Goal: Information Seeking & Learning: Learn about a topic

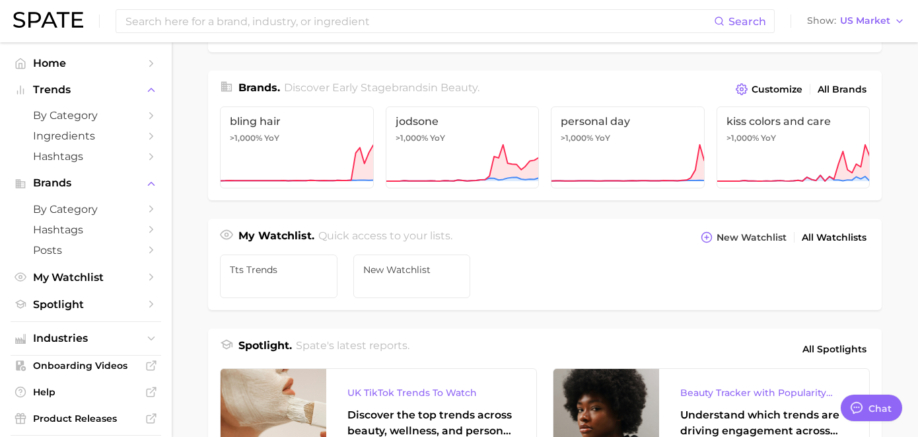
scroll to position [354, 0]
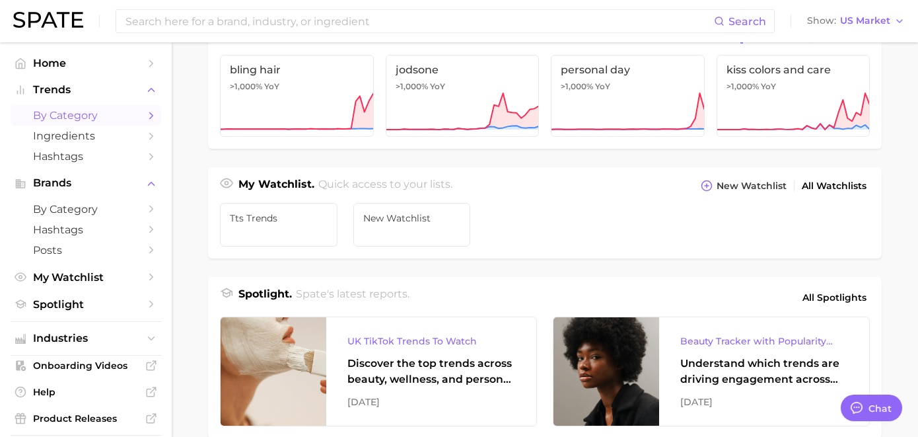
click at [78, 108] on link "by Category" at bounding box center [86, 115] width 151 height 20
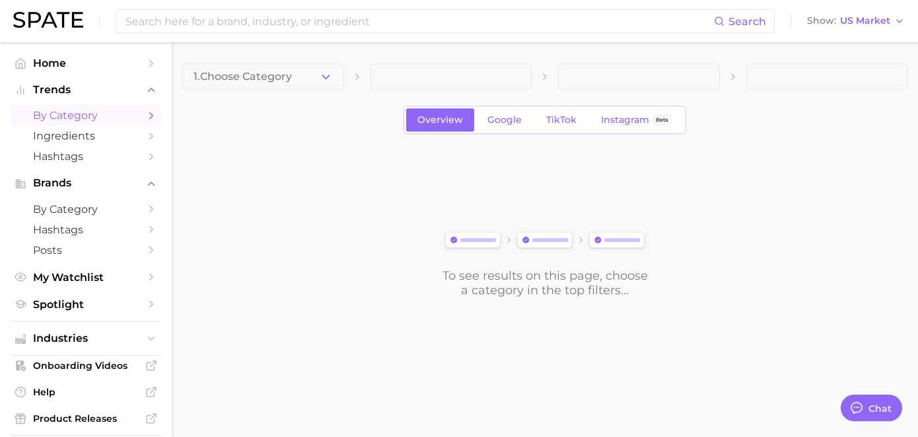
click at [437, 74] on span at bounding box center [452, 76] width 162 height 26
click at [303, 87] on div "1. Choose Category Overview Google TikTok Instagram Beta To see results on this…" at bounding box center [544, 180] width 725 height 234
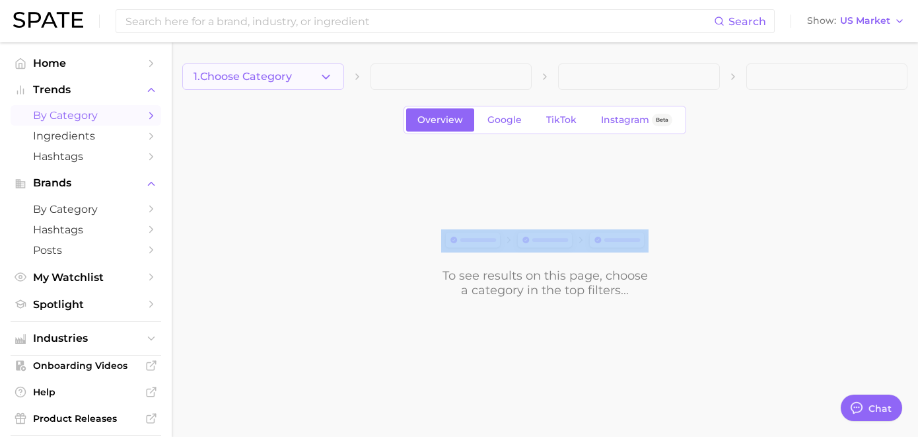
click at [305, 87] on button "1. Choose Category" at bounding box center [263, 76] width 162 height 26
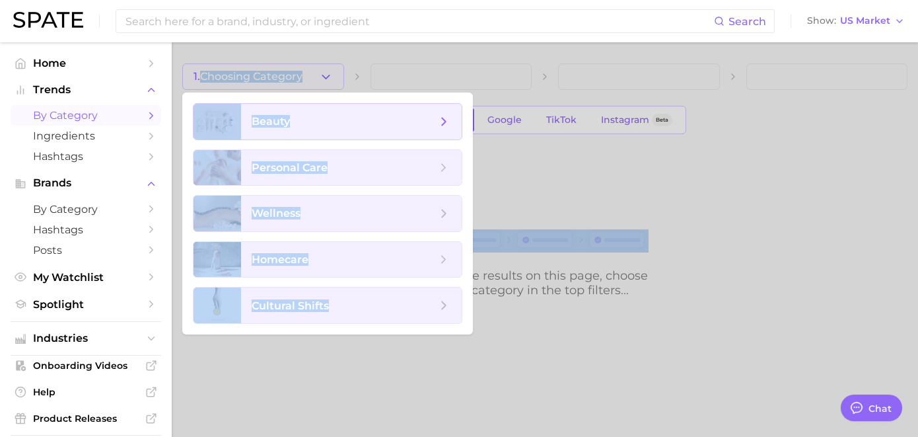
click at [295, 126] on span "beauty" at bounding box center [344, 121] width 185 height 15
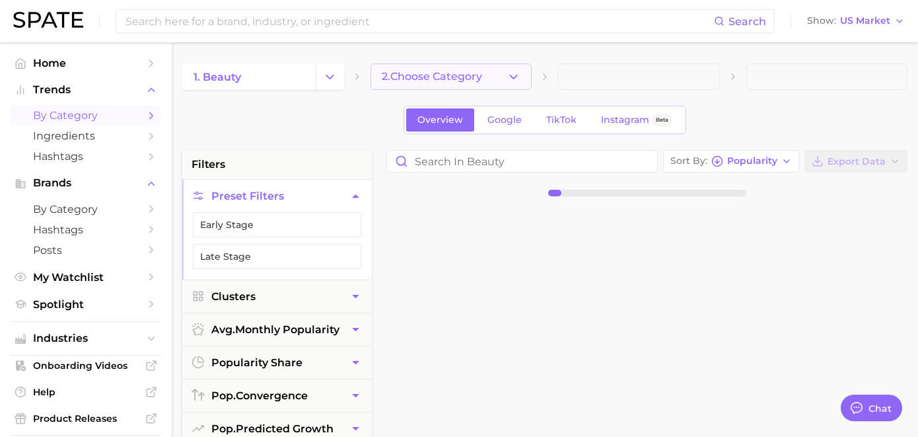
click at [492, 73] on button "2. Choose Category" at bounding box center [452, 76] width 162 height 26
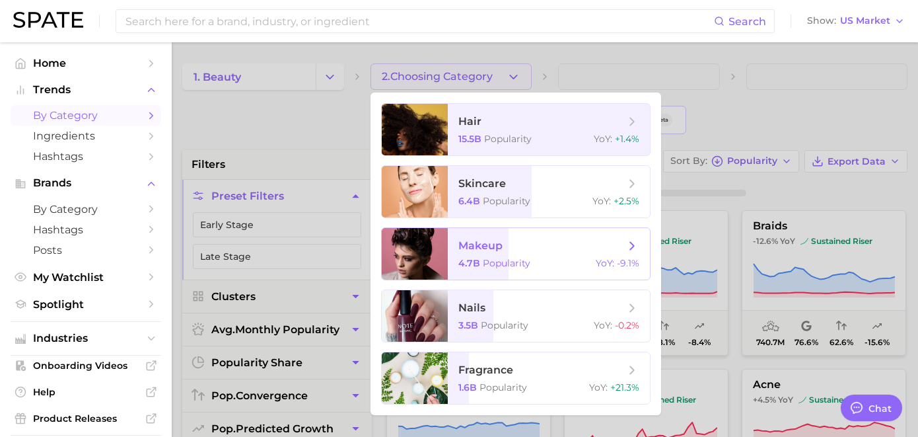
click at [473, 244] on span "makeup" at bounding box center [480, 245] width 44 height 13
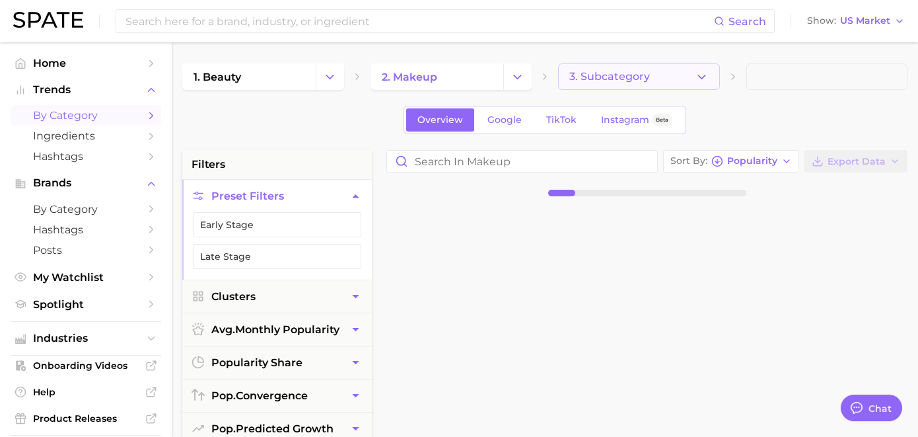
click at [603, 84] on button "3. Subcategory" at bounding box center [639, 76] width 162 height 26
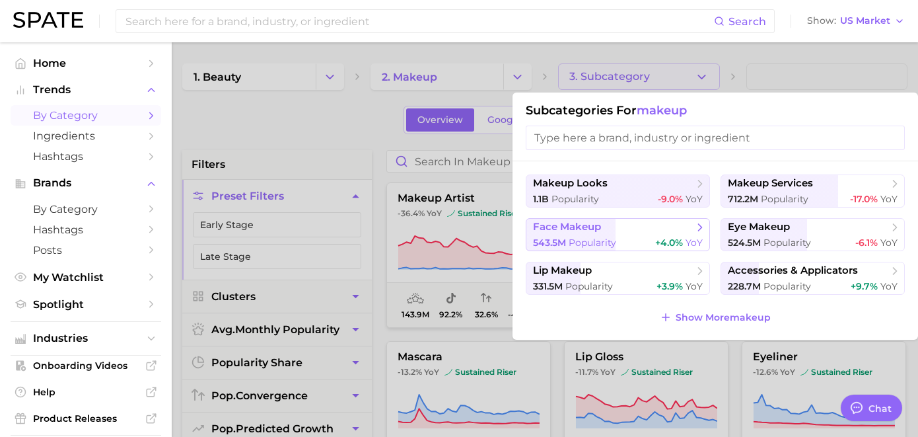
click at [587, 221] on span "face makeup" at bounding box center [613, 227] width 161 height 13
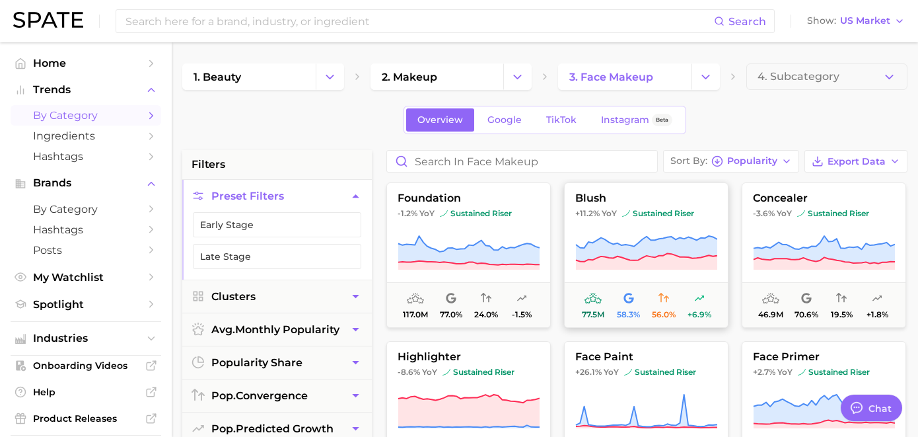
click at [667, 303] on icon at bounding box center [664, 298] width 11 height 11
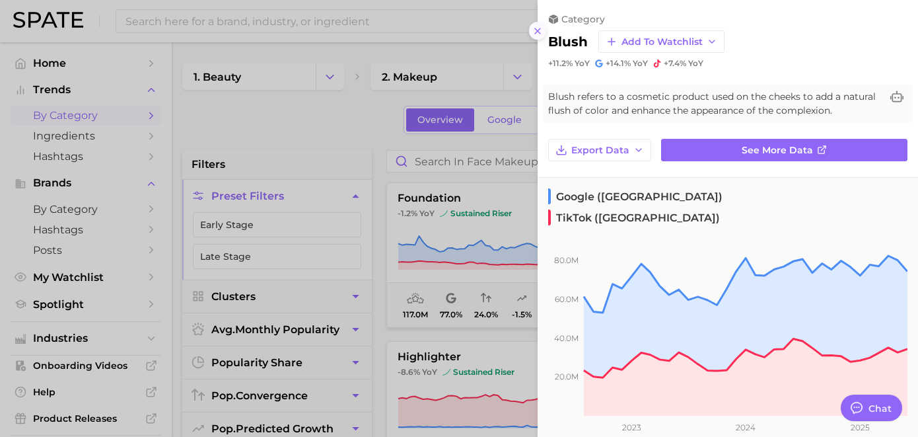
click at [535, 28] on line at bounding box center [537, 30] width 5 height 5
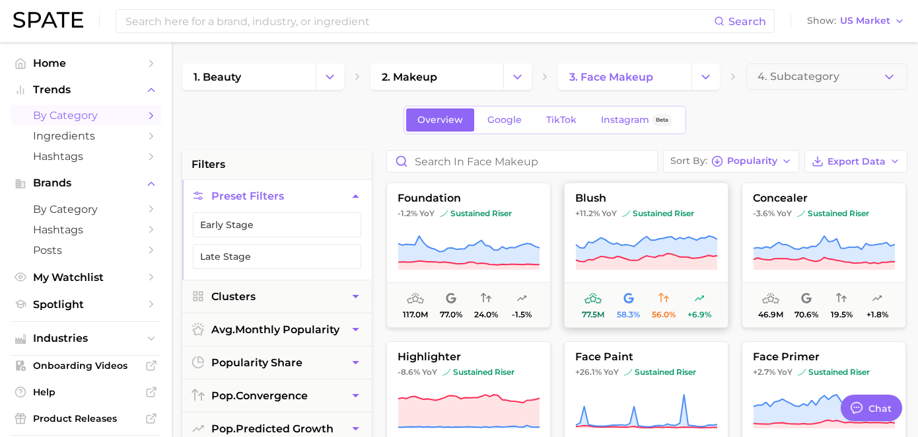
click at [666, 316] on span "56.0%" at bounding box center [664, 314] width 24 height 9
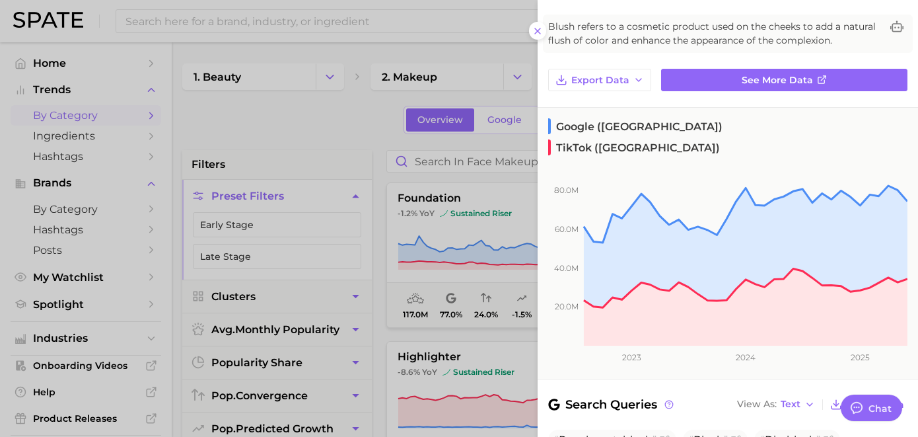
scroll to position [46, 0]
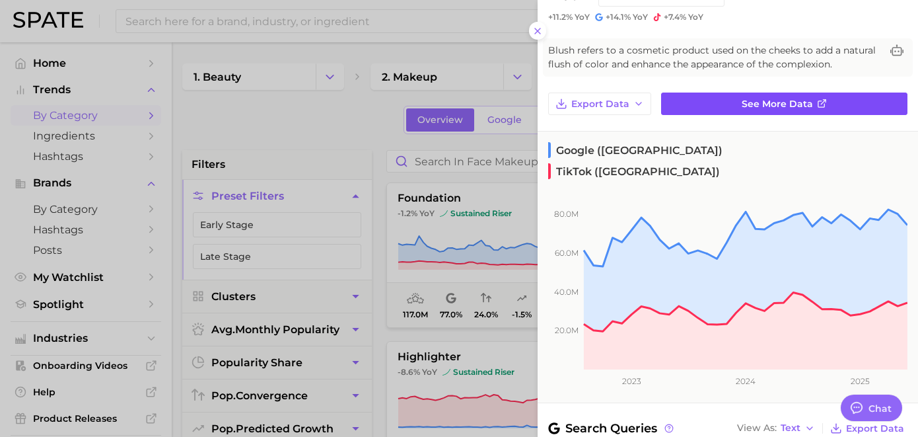
click at [803, 106] on span "See more data" at bounding box center [777, 103] width 71 height 11
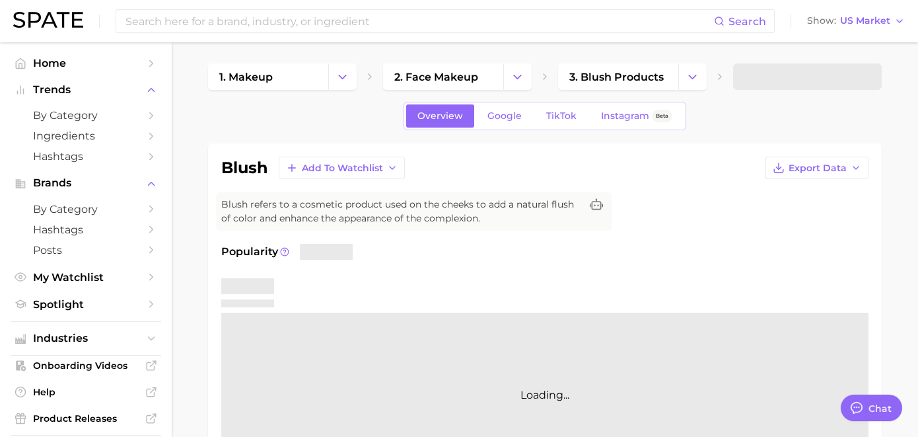
type textarea "x"
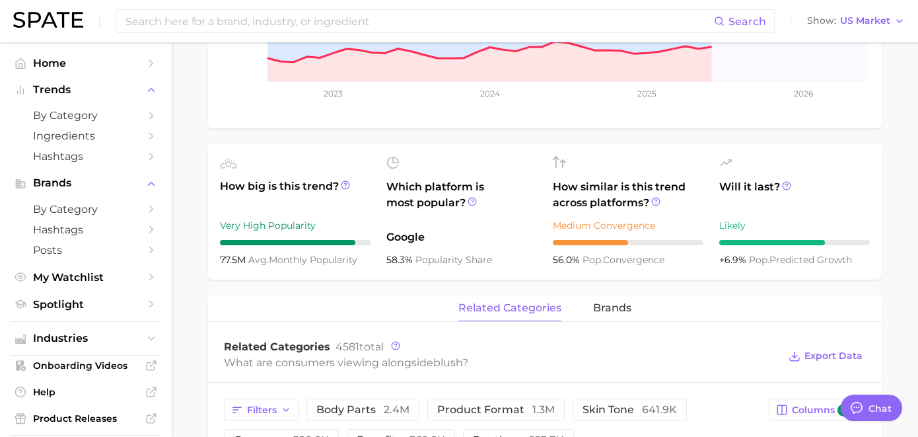
scroll to position [364, 0]
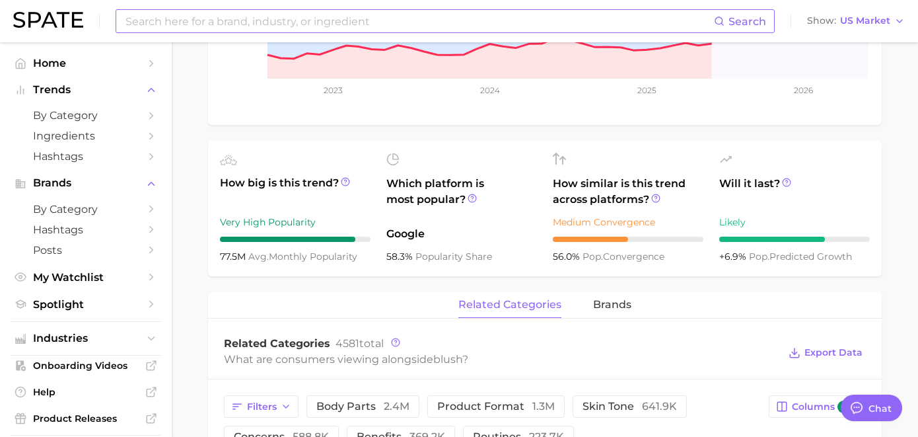
click at [227, 24] on input at bounding box center [419, 21] width 590 height 22
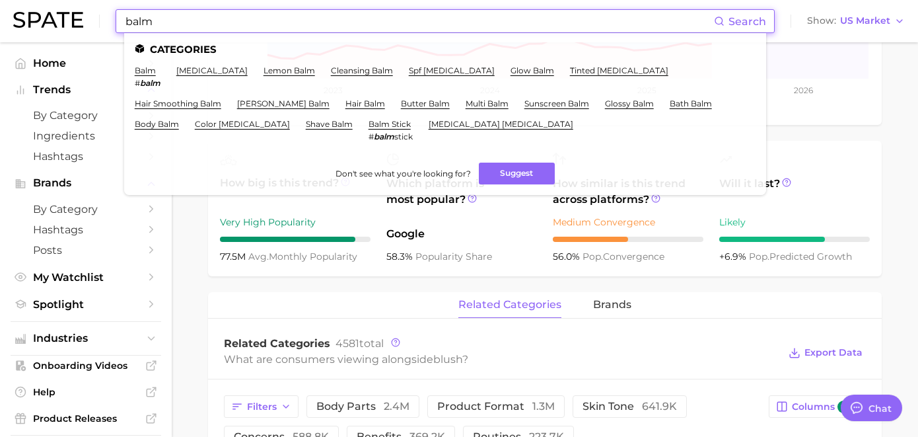
type input "balm"
click at [746, 27] on span "Search" at bounding box center [748, 21] width 38 height 13
click at [734, 21] on span "Search" at bounding box center [748, 21] width 38 height 13
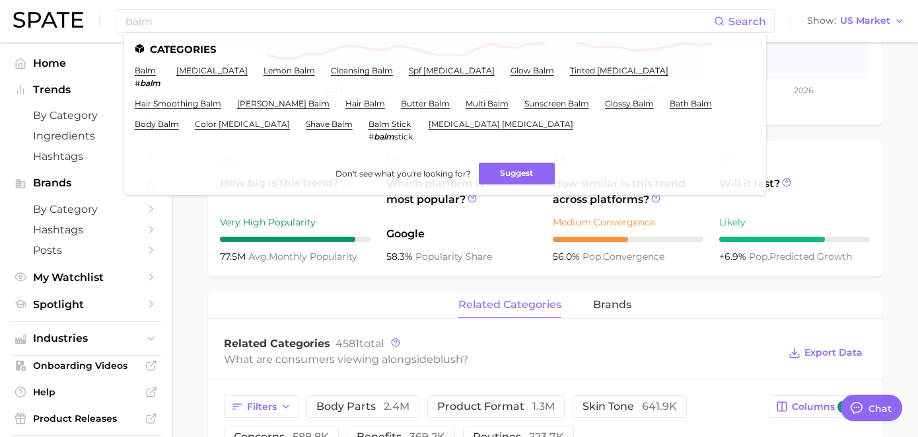
click at [782, 132] on div "blush Add to Watchlist Export Data Blush refers to a cosmetic product used on t…" at bounding box center [545, 346] width 674 height 1134
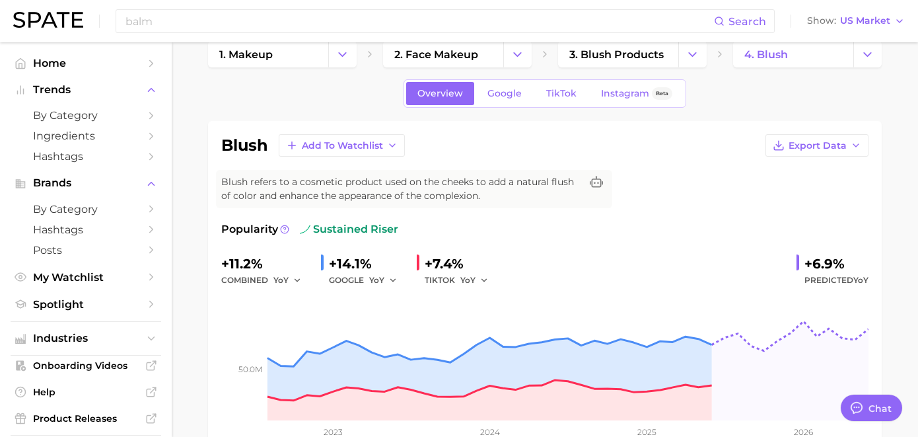
scroll to position [0, 0]
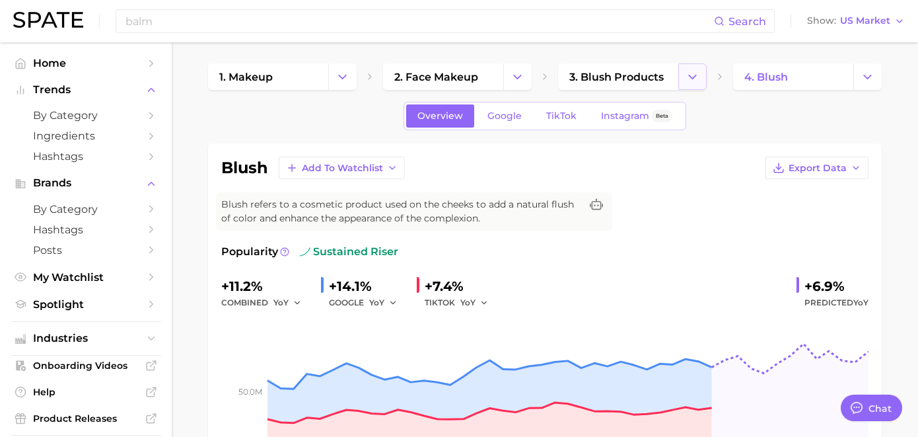
click at [688, 77] on icon "Change Category" at bounding box center [693, 77] width 14 height 14
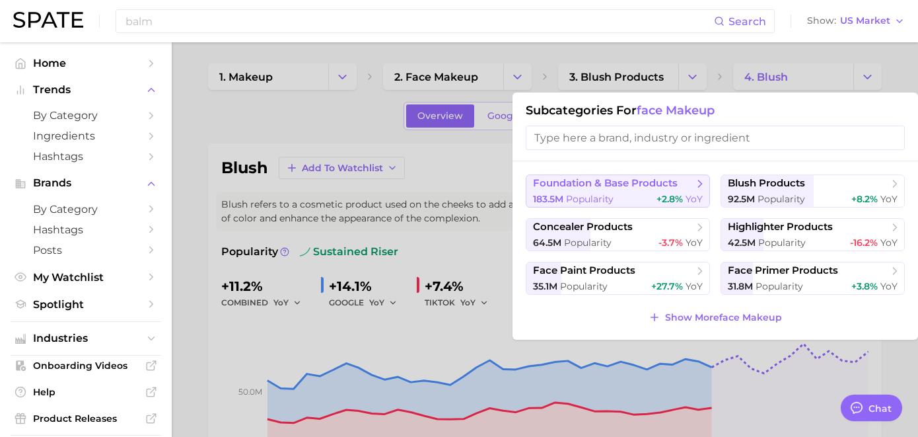
click at [626, 183] on span "foundation & base products" at bounding box center [605, 183] width 145 height 13
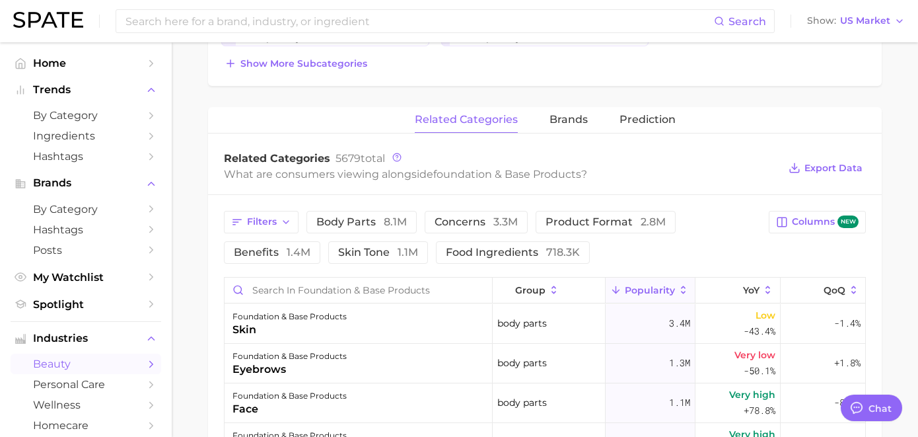
scroll to position [464, 0]
click at [407, 281] on input "Search in foundation & base products" at bounding box center [359, 289] width 268 height 25
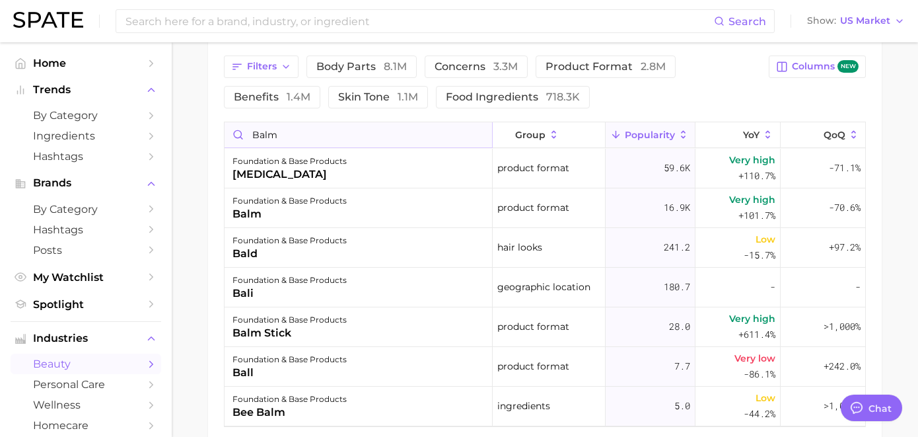
scroll to position [615, 0]
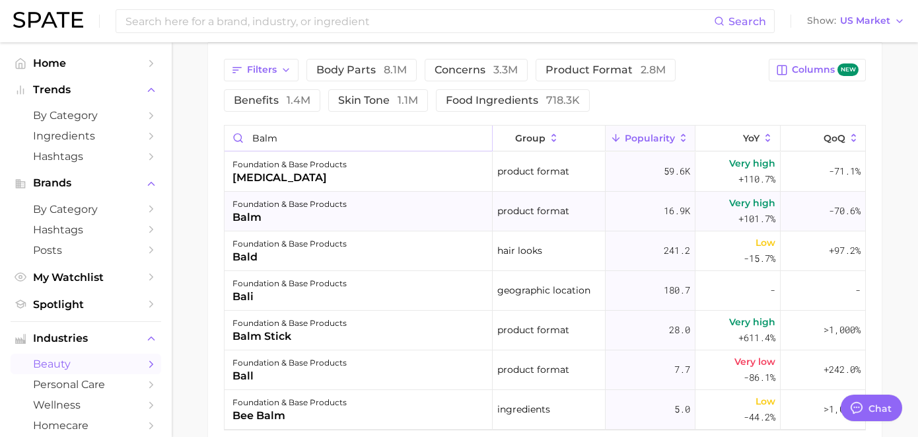
type input "balm"
click at [316, 204] on div "foundation & base products" at bounding box center [290, 204] width 114 height 16
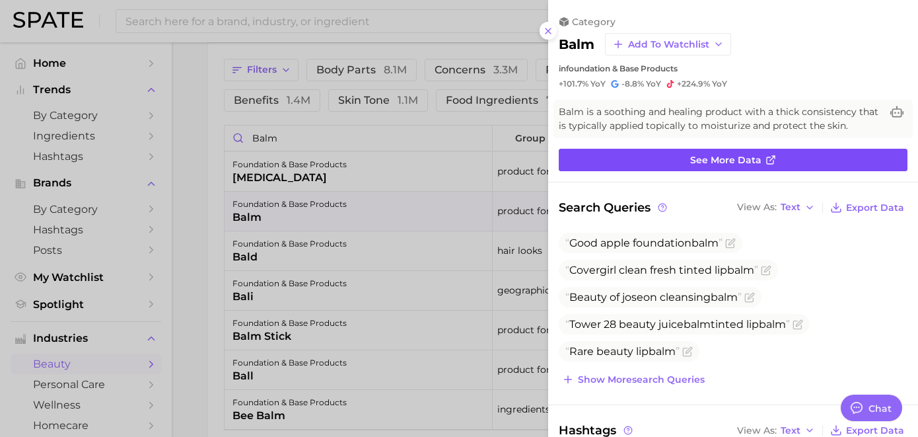
scroll to position [0, 0]
click at [642, 168] on link "See more data" at bounding box center [733, 160] width 349 height 22
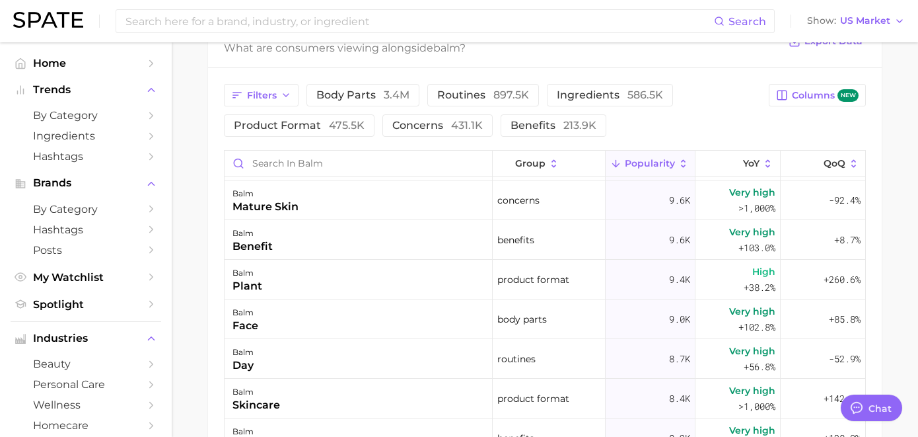
scroll to position [1943, 0]
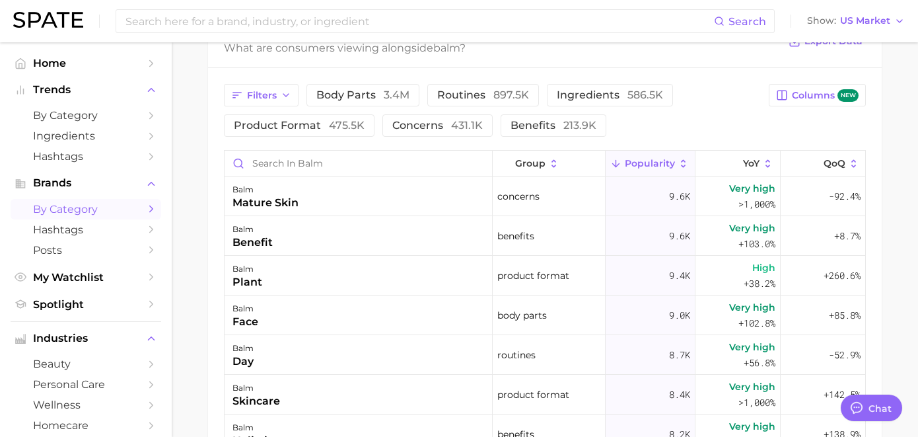
click at [106, 210] on span "by Category" at bounding box center [86, 209] width 106 height 13
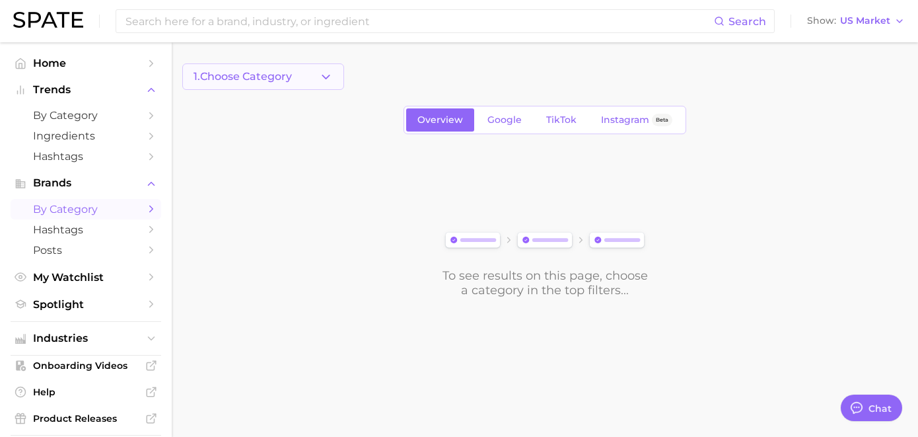
click at [326, 81] on icon "button" at bounding box center [326, 77] width 14 height 14
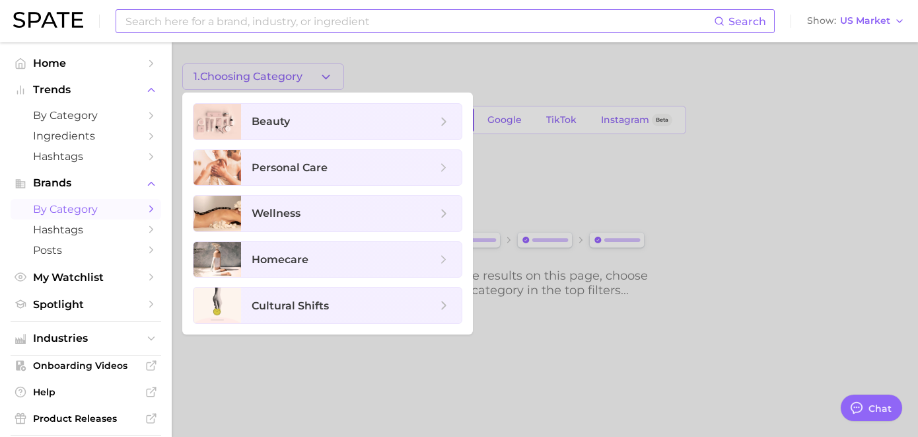
click at [330, 17] on input at bounding box center [419, 21] width 590 height 22
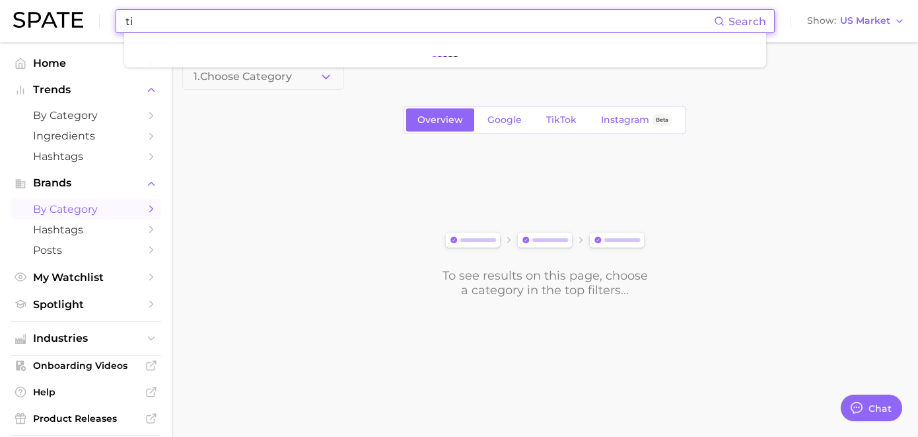
type input "t"
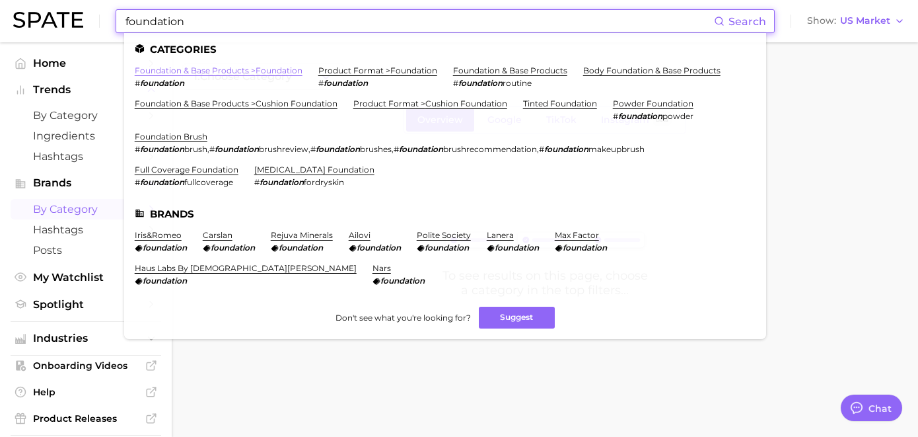
type input "foundation"
click at [178, 70] on link "foundation & base products > foundation" at bounding box center [219, 70] width 168 height 10
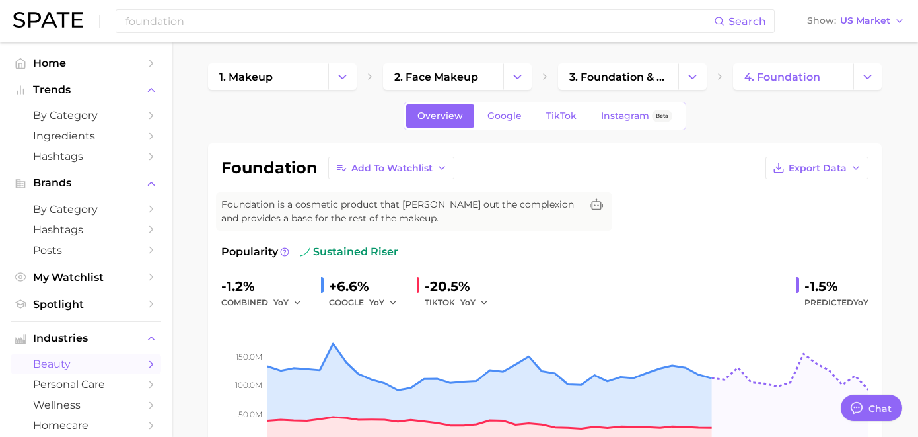
click at [339, 196] on div "Foundation is a cosmetic product that evens out the complexion and provides a b…" at bounding box center [414, 211] width 396 height 38
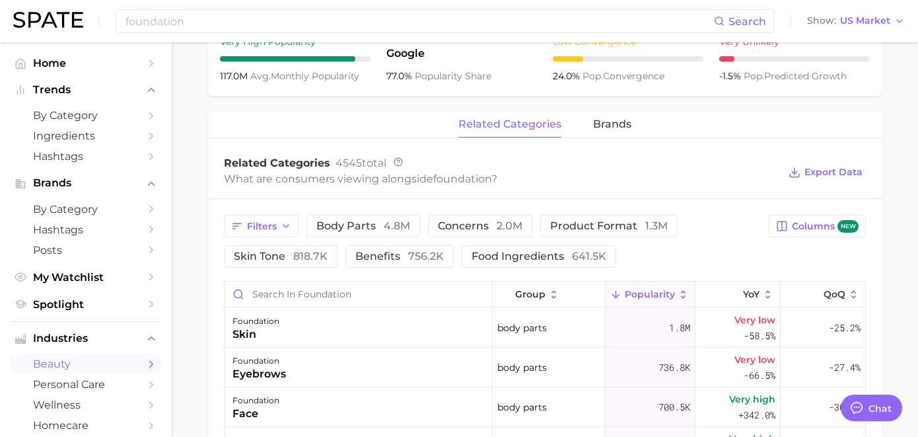
scroll to position [555, 0]
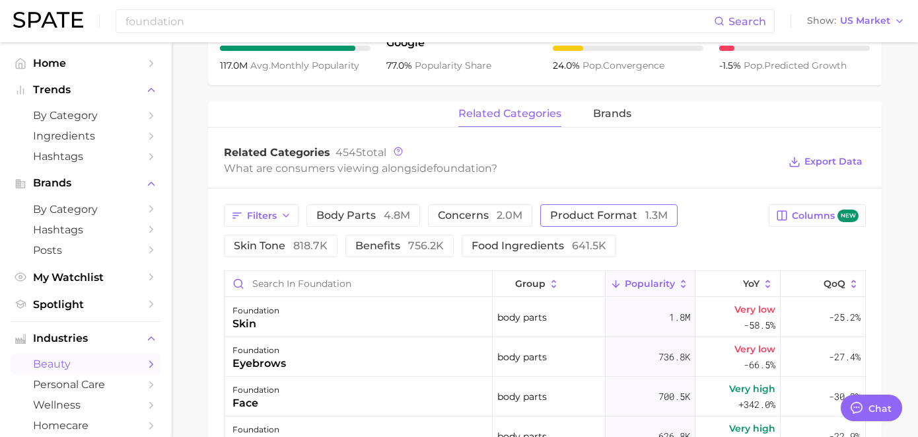
click at [595, 215] on span "product format 1.3m" at bounding box center [609, 215] width 118 height 11
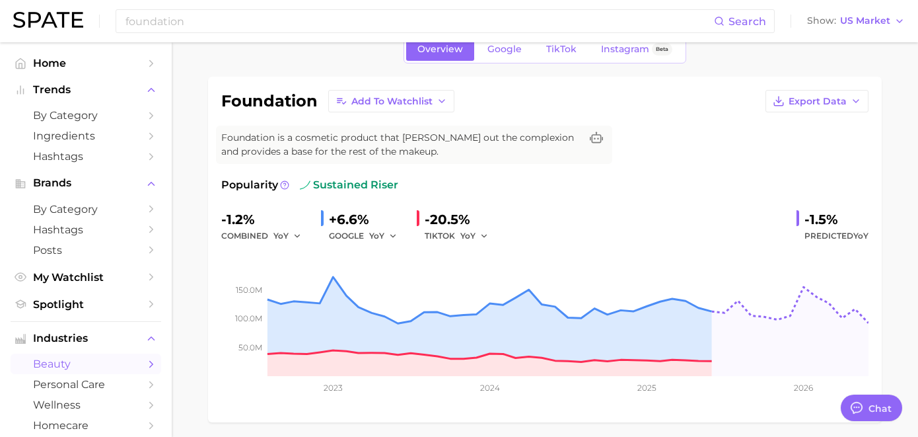
scroll to position [0, 0]
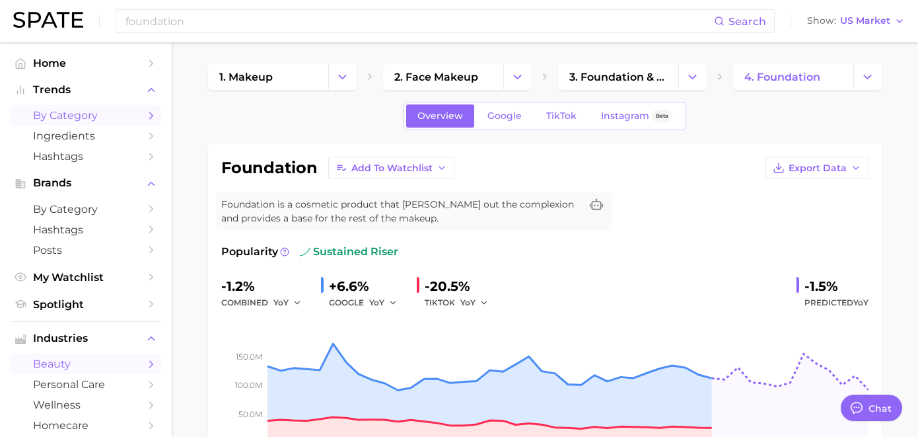
click at [104, 119] on span "by Category" at bounding box center [86, 115] width 106 height 13
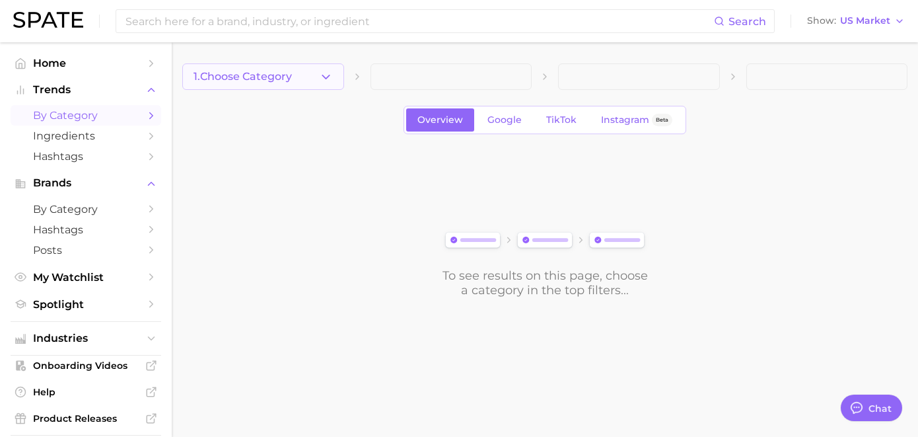
click at [321, 75] on icon "button" at bounding box center [326, 77] width 14 height 14
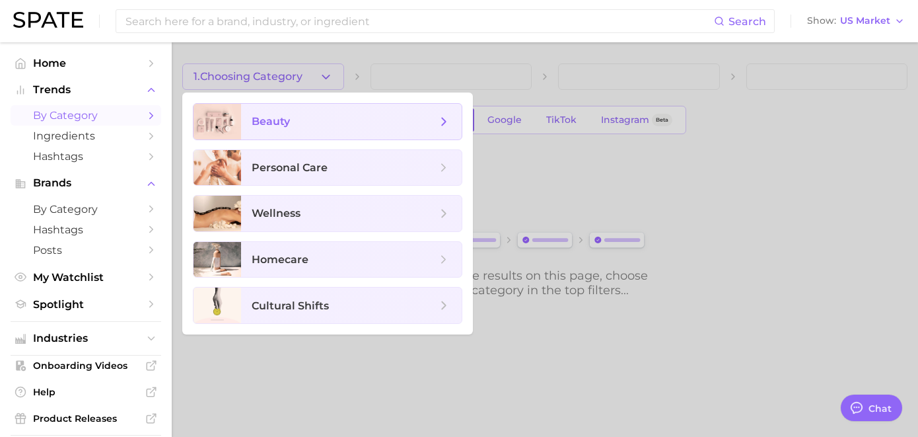
click at [300, 123] on span "beauty" at bounding box center [344, 121] width 185 height 15
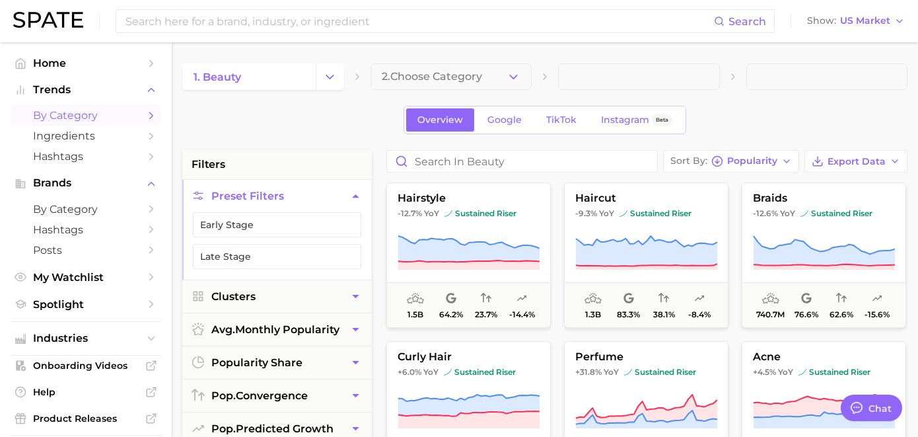
click at [457, 75] on span "2. Choose Category" at bounding box center [432, 77] width 100 height 12
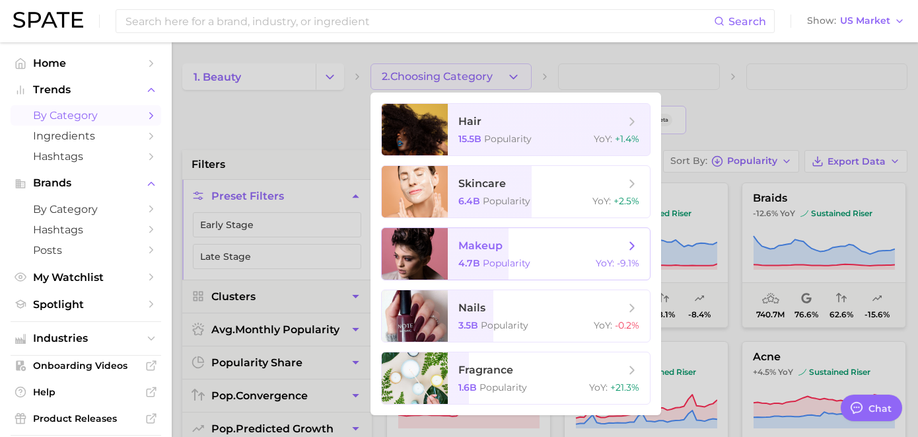
click at [460, 256] on span "makeup 4.7b Popularity YoY : -9.1%" at bounding box center [549, 254] width 202 height 52
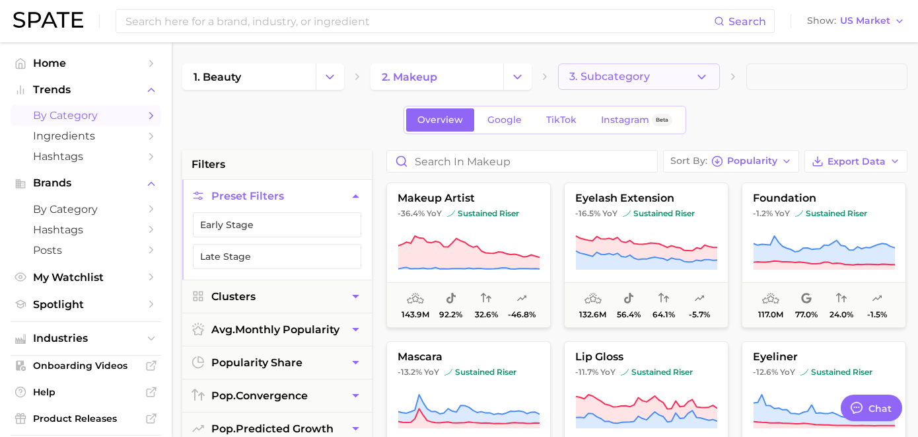
click at [602, 71] on span "3. Subcategory" at bounding box center [609, 77] width 81 height 12
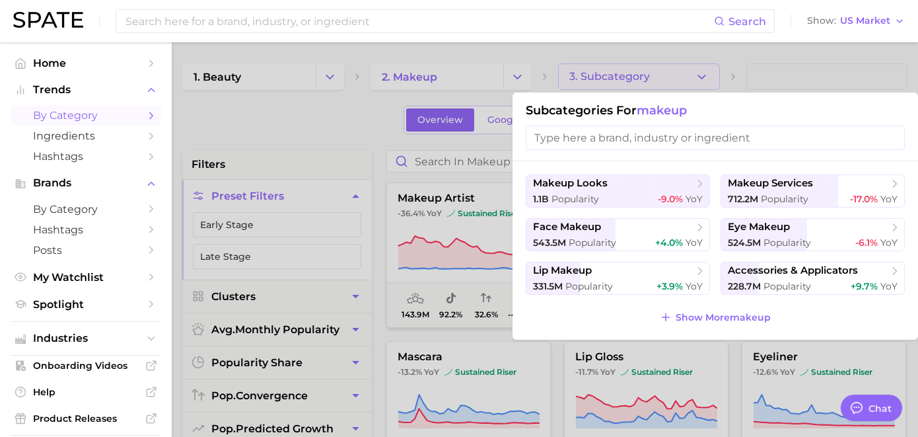
click at [594, 149] on input "search" at bounding box center [715, 138] width 379 height 24
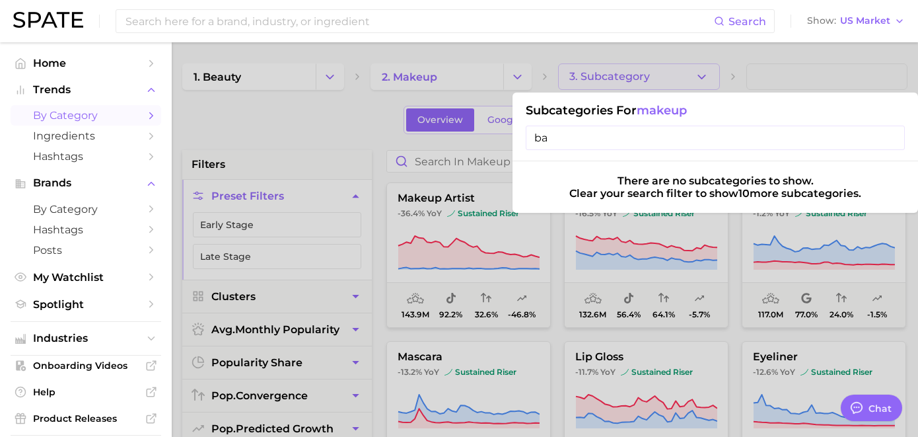
type input "b"
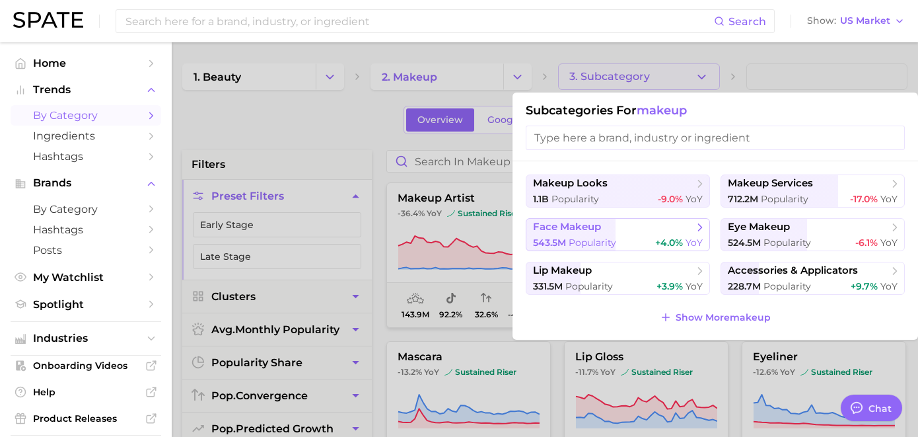
click at [579, 229] on span "face makeup" at bounding box center [567, 227] width 68 height 13
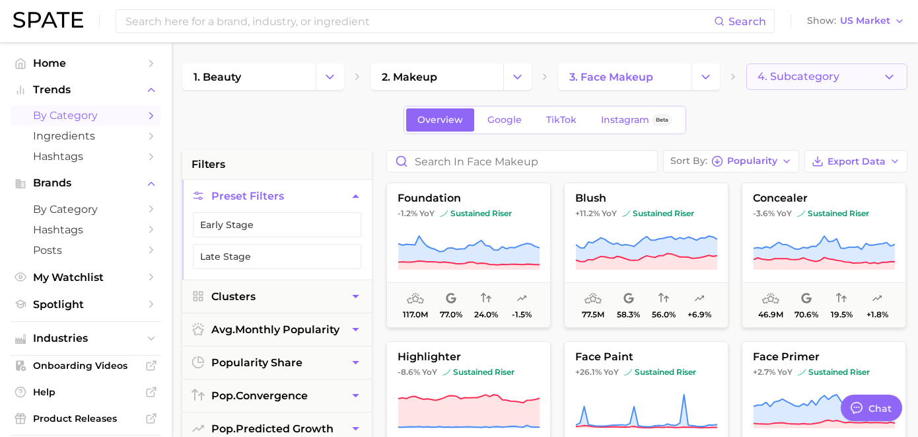
click at [781, 67] on button "4. Subcategory" at bounding box center [827, 76] width 162 height 26
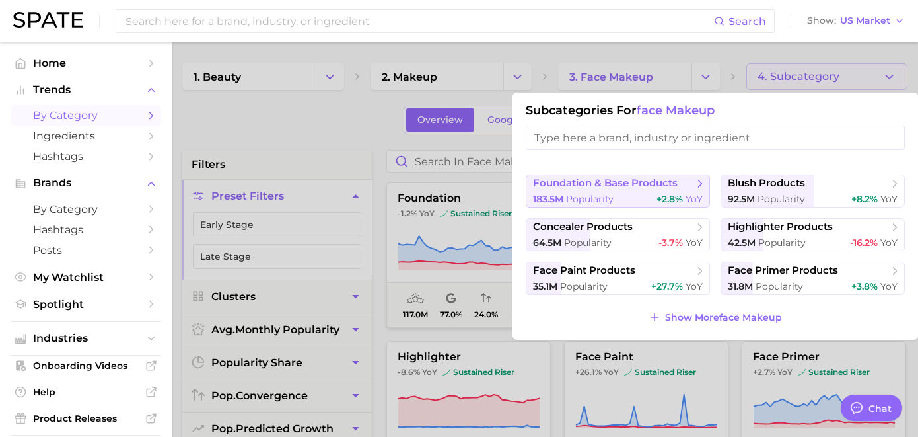
click at [647, 184] on span "foundation & base products" at bounding box center [605, 183] width 145 height 13
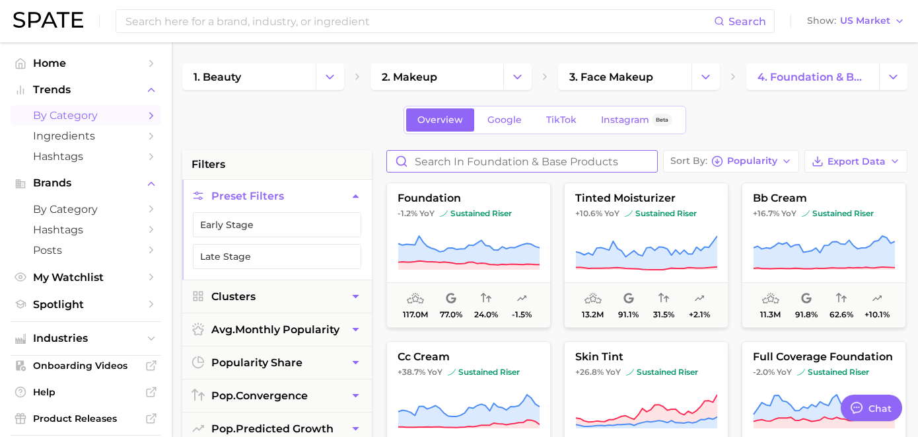
click at [478, 168] on input "Search in foundation & base products" at bounding box center [522, 161] width 270 height 21
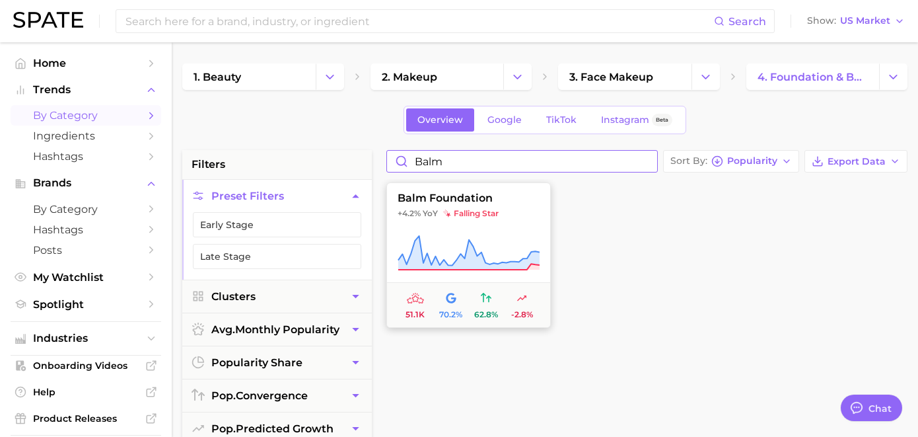
type input "balm"
click at [509, 202] on span "balm foundation" at bounding box center [468, 198] width 163 height 12
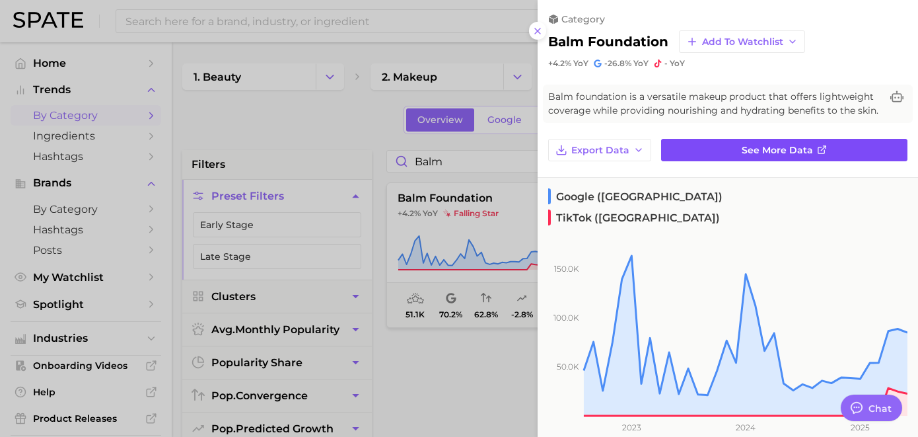
click at [735, 153] on link "See more data" at bounding box center [784, 150] width 246 height 22
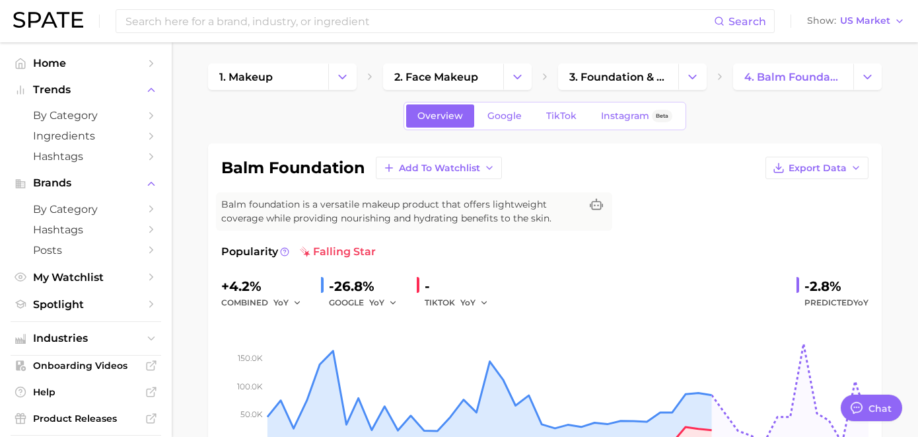
type textarea "x"
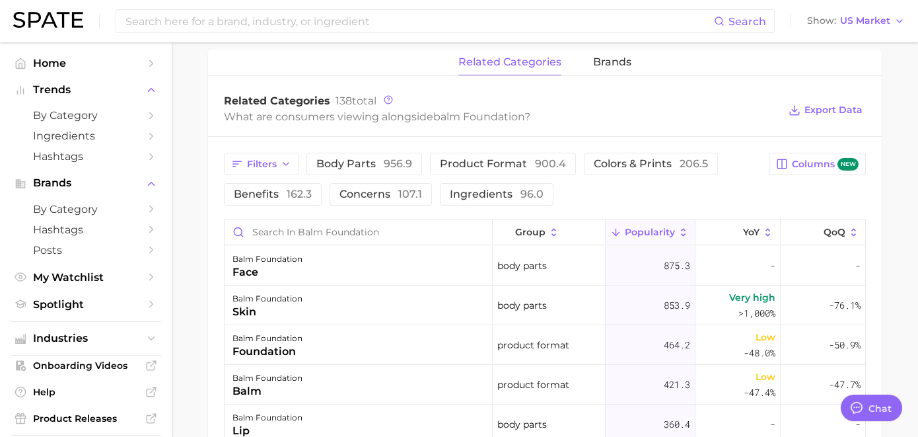
scroll to position [908, 0]
